Goal: Navigation & Orientation: Go to known website

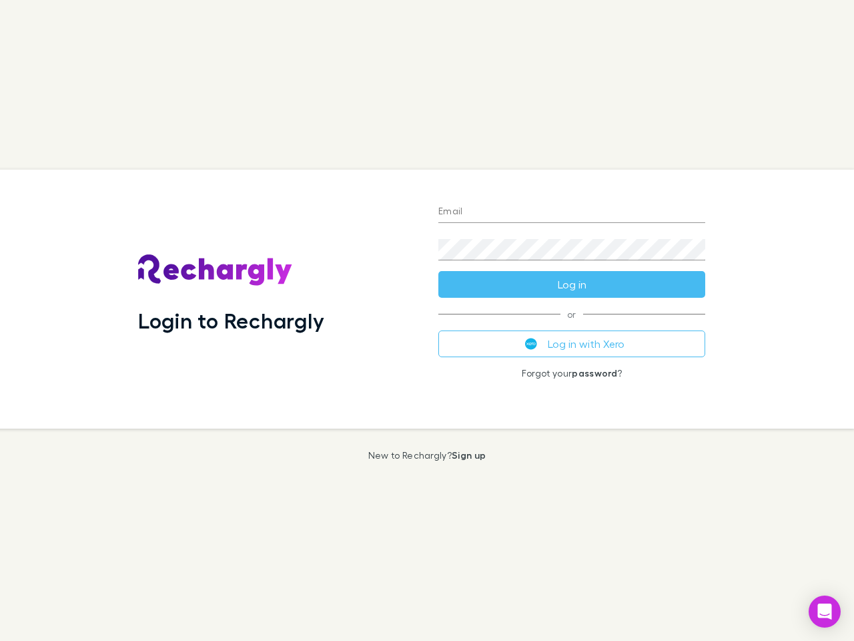
click at [427, 320] on div "Login to Rechargly" at bounding box center [277, 299] width 300 height 259
click at [572, 212] on input "Email" at bounding box center [571, 212] width 267 height 21
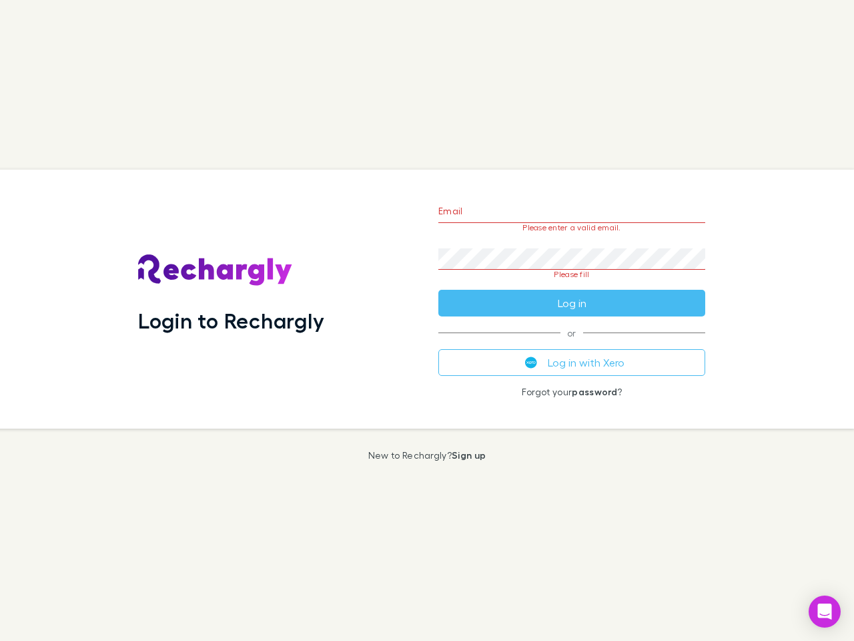
click at [572, 284] on form "Email Please enter a valid email. Password Please fill Log in" at bounding box center [571, 253] width 267 height 125
click at [572, 344] on div "Email Please enter a valid email. Password Please fill Log in or Log in with Xe…" at bounding box center [572, 299] width 288 height 259
click at [825, 611] on icon "Open Intercom Messenger" at bounding box center [825, 611] width 14 height 16
